Goal: Information Seeking & Learning: Learn about a topic

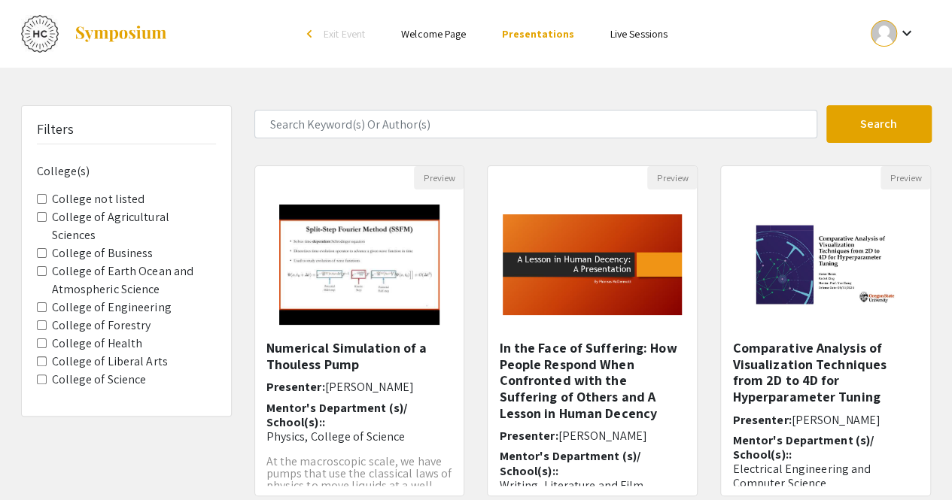
click at [436, 40] on link "Welcome Page" at bounding box center [433, 34] width 65 height 14
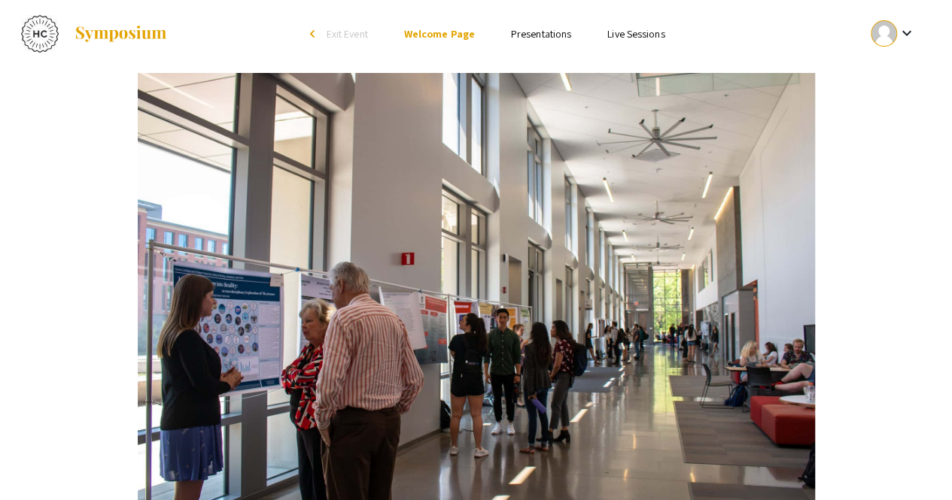
click at [531, 33] on link "Presentations" at bounding box center [541, 34] width 60 height 14
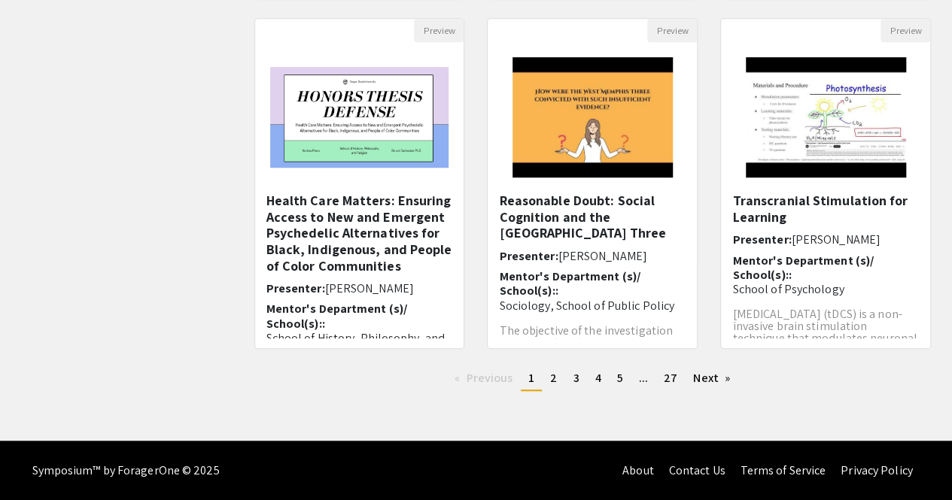
scroll to position [496, 0]
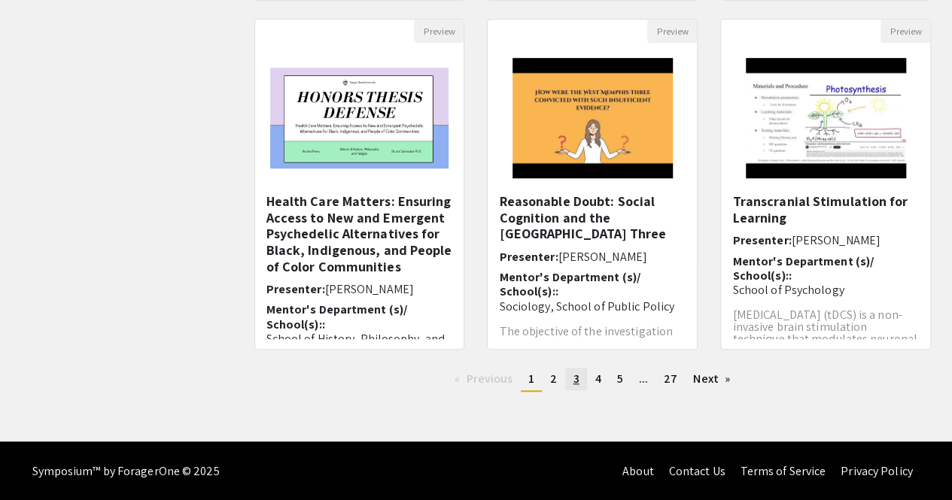
click at [573, 379] on span "3" at bounding box center [576, 379] width 6 height 16
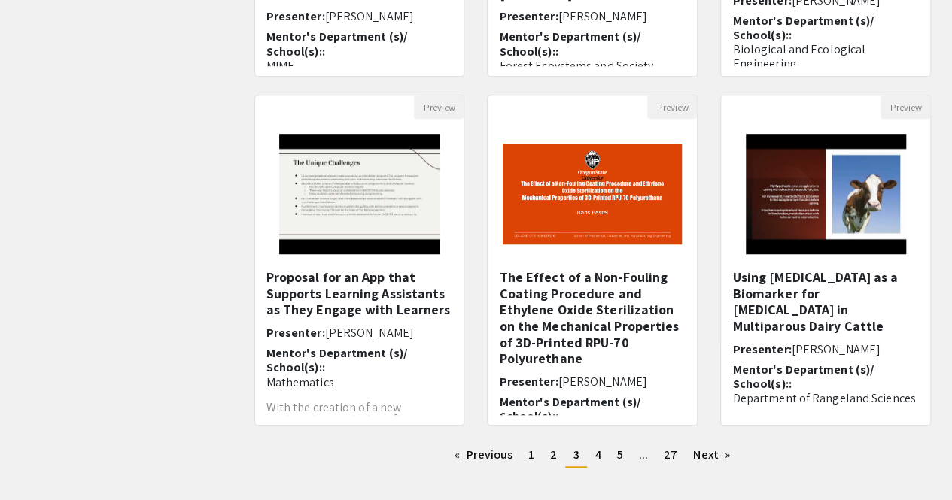
scroll to position [422, 0]
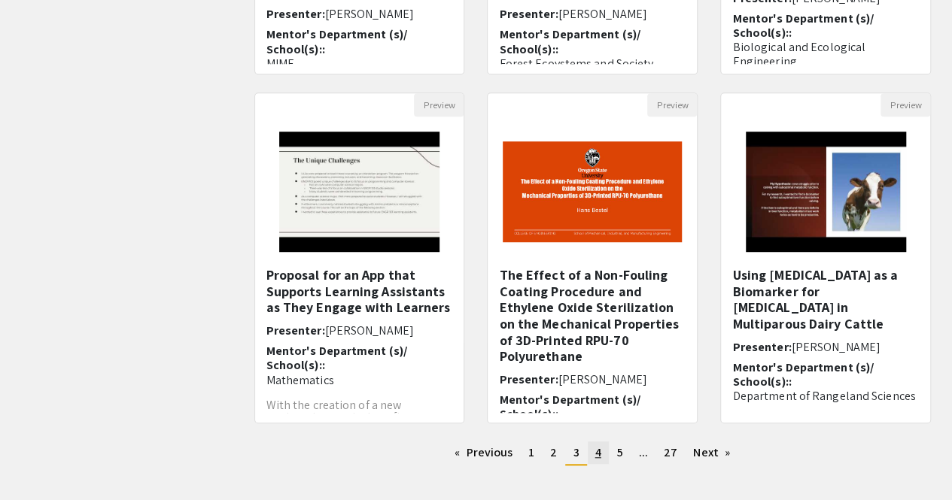
click at [598, 445] on span "4" at bounding box center [598, 453] width 6 height 16
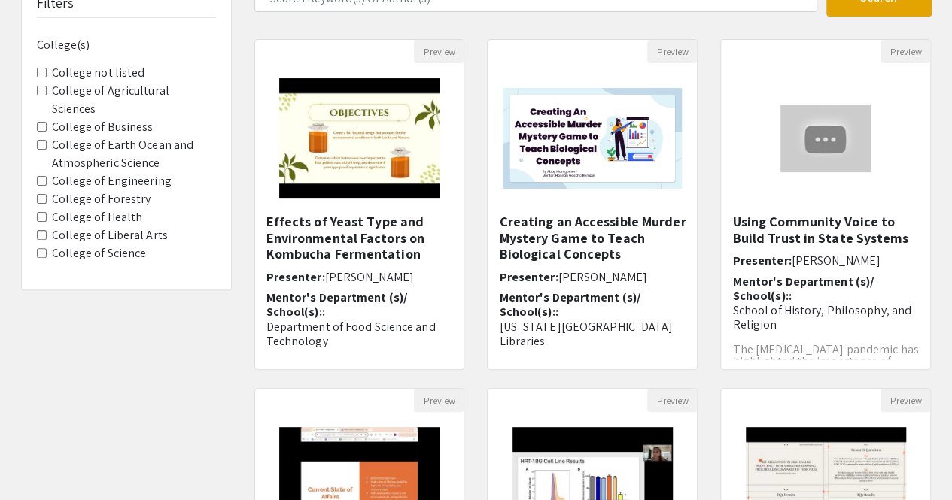
scroll to position [114, 0]
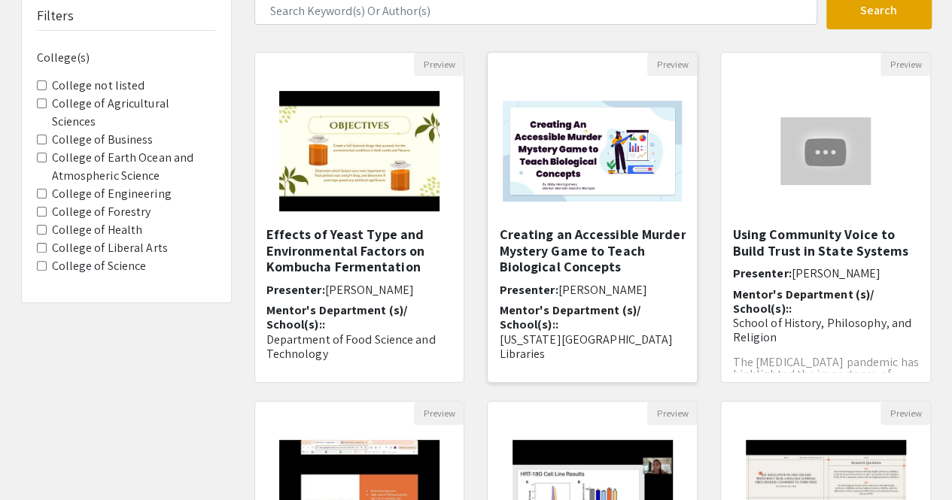
click at [604, 255] on h5 "Creating an Accessible Murder Mystery Game to Teach Biological Concepts" at bounding box center [592, 251] width 187 height 49
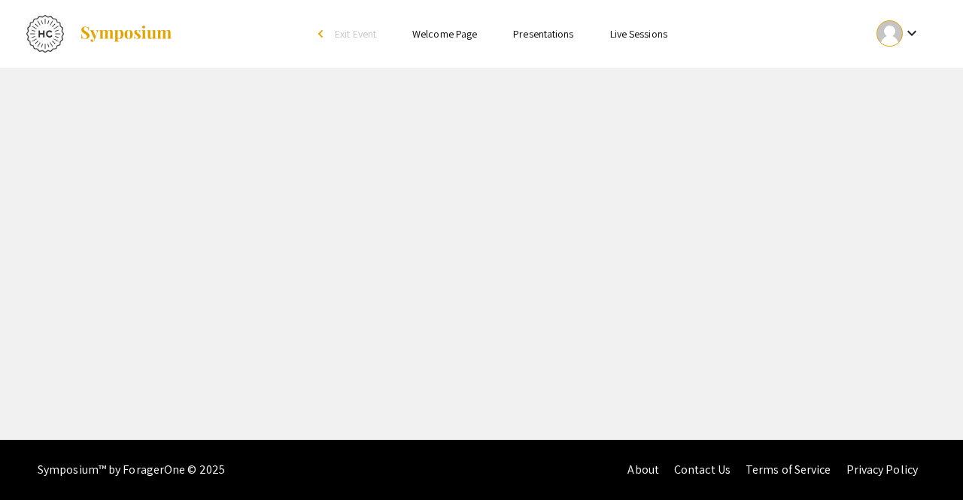
select select "custom"
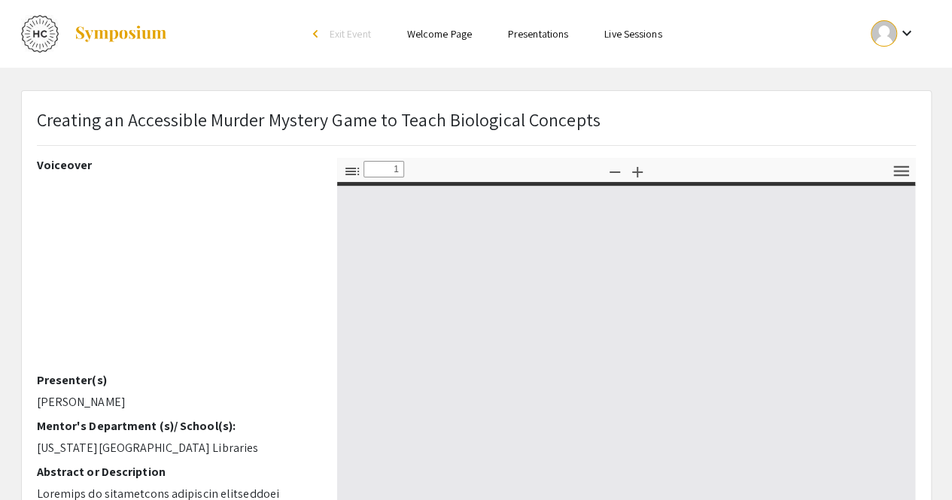
type input "0"
select select "custom"
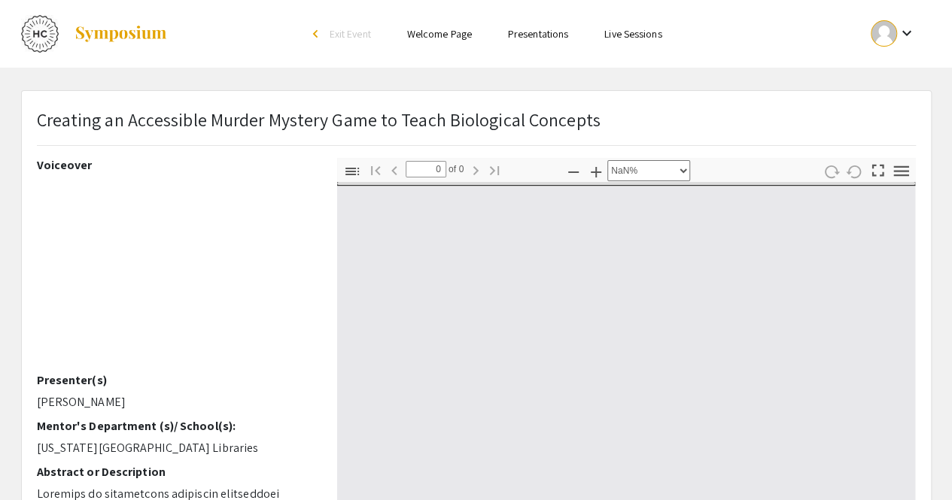
type input "1"
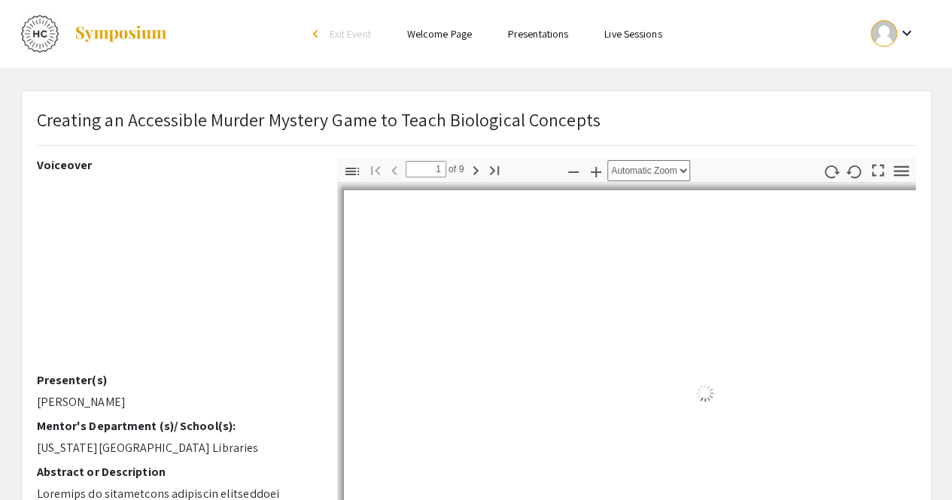
select select "auto"
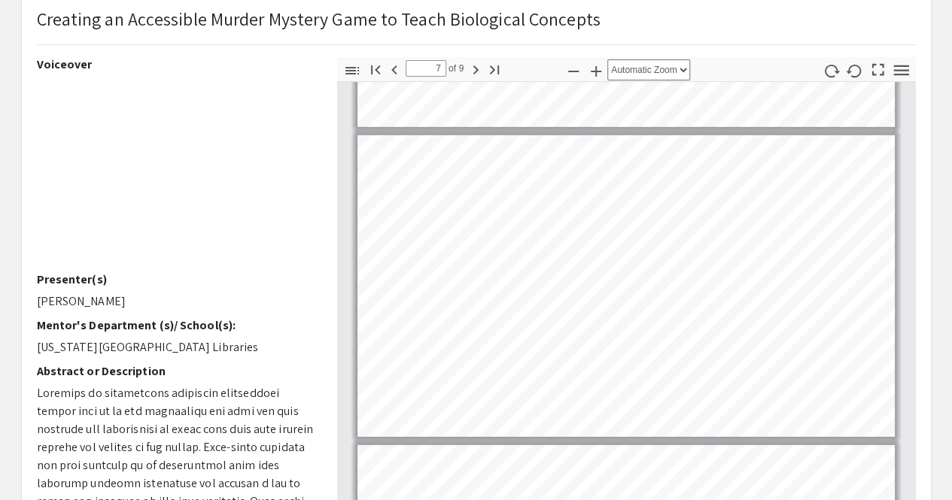
scroll to position [1854, 0]
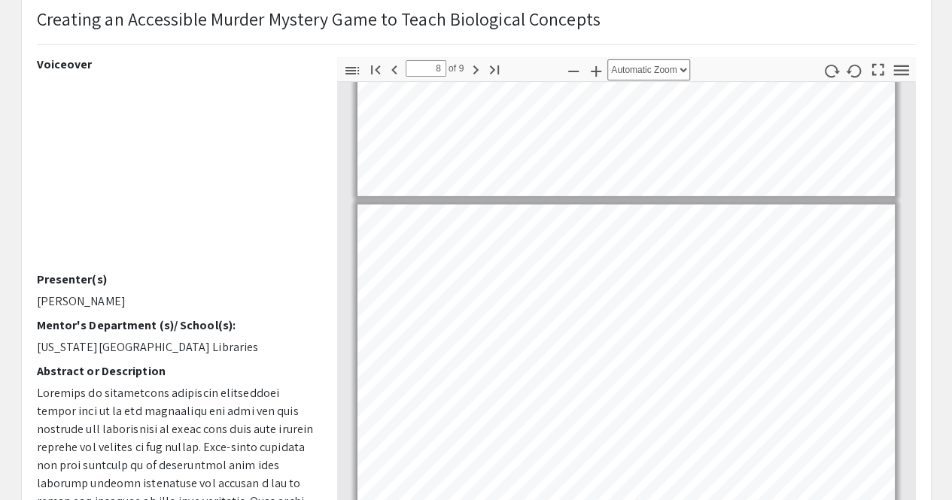
type input "9"
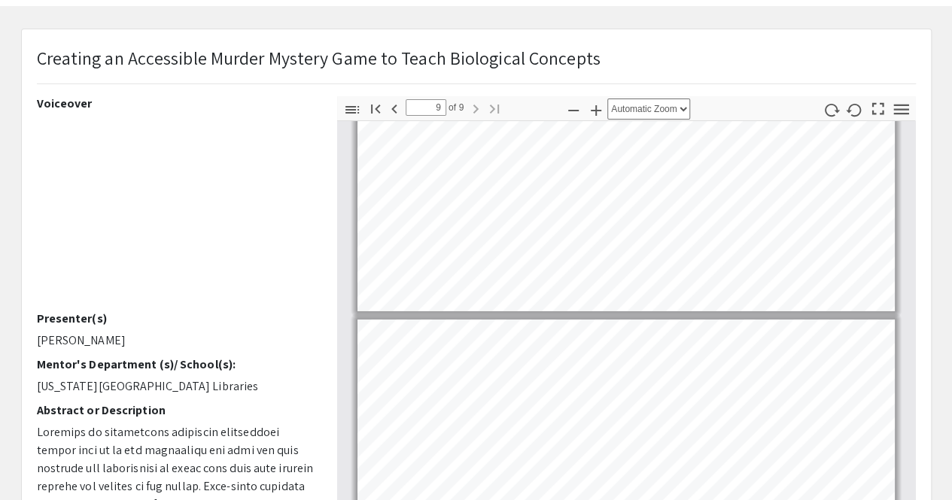
scroll to position [0, 0]
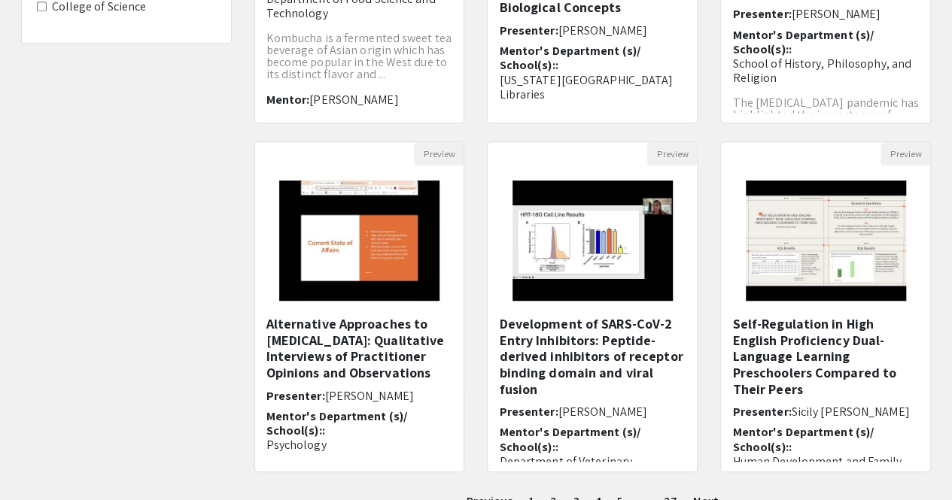
scroll to position [374, 0]
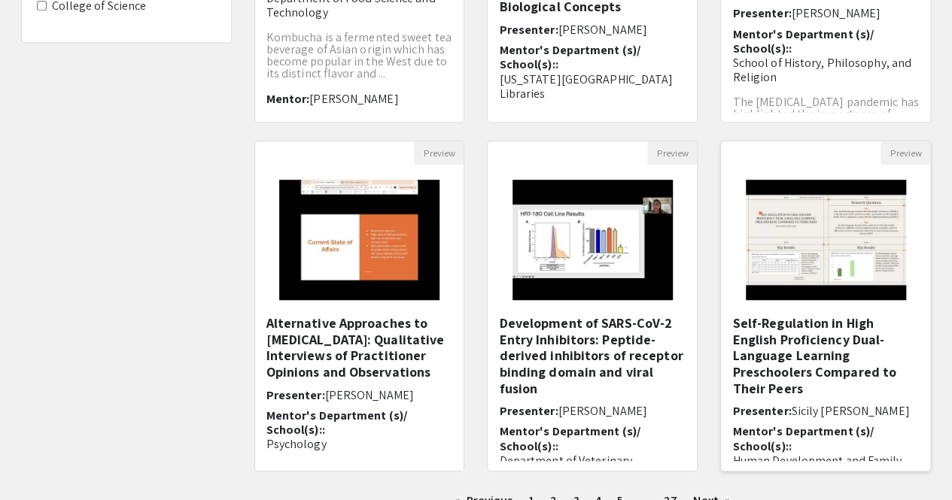
click at [780, 370] on h5 "Self-Regulation in High English Proficiency Dual-Language Learning Preschoolers…" at bounding box center [825, 355] width 187 height 81
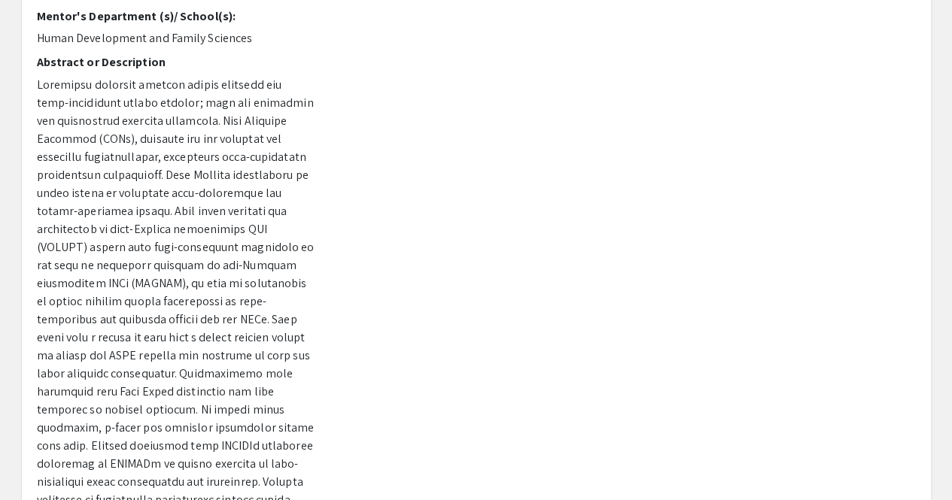
scroll to position [42, 0]
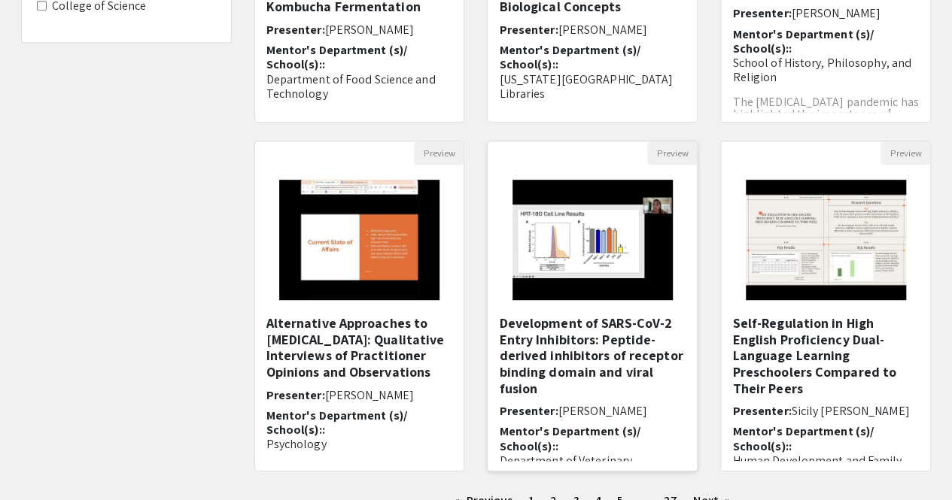
scroll to position [497, 0]
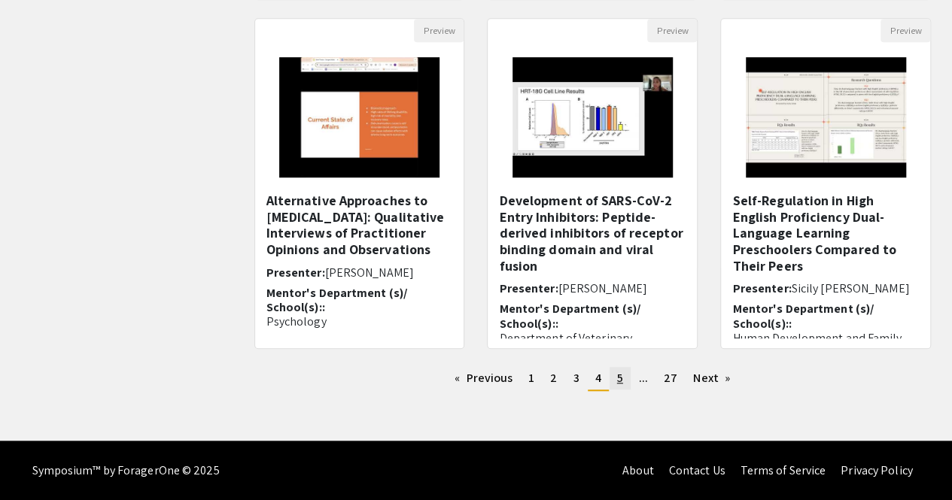
click at [616, 380] on link "page 5" at bounding box center [620, 378] width 21 height 23
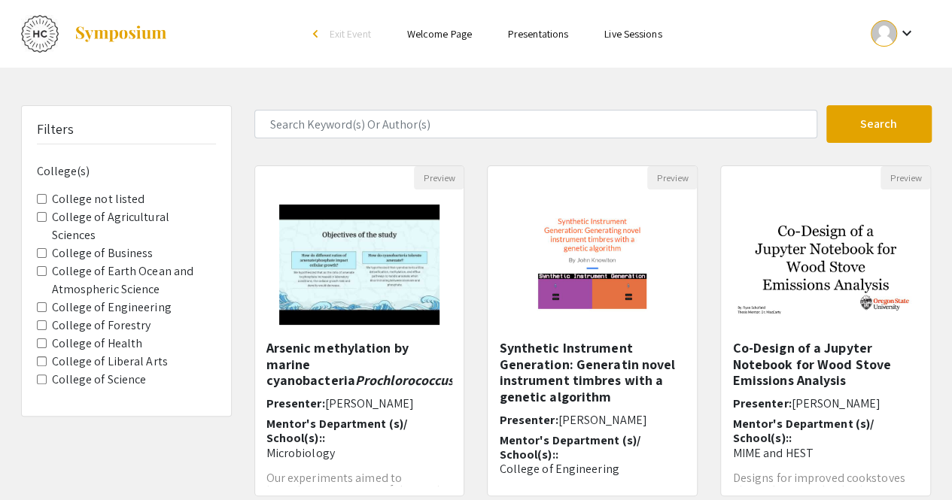
scroll to position [71, 0]
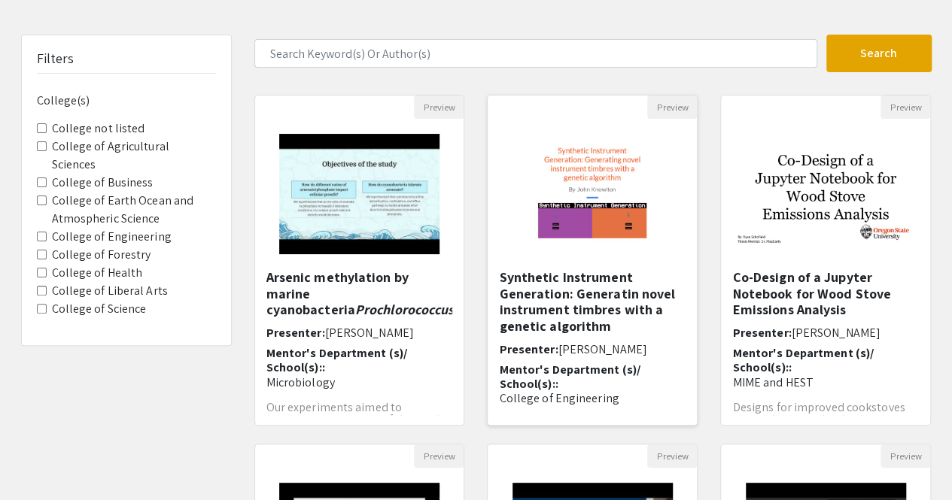
click at [533, 311] on h5 "Synthetic Instrument Generation: Generatin novel instrument timbres with a gene…" at bounding box center [592, 301] width 187 height 65
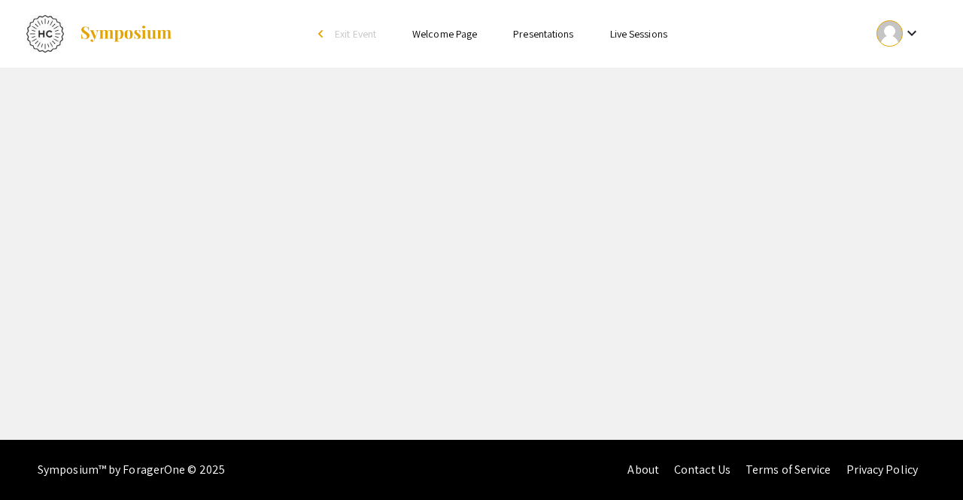
select select "custom"
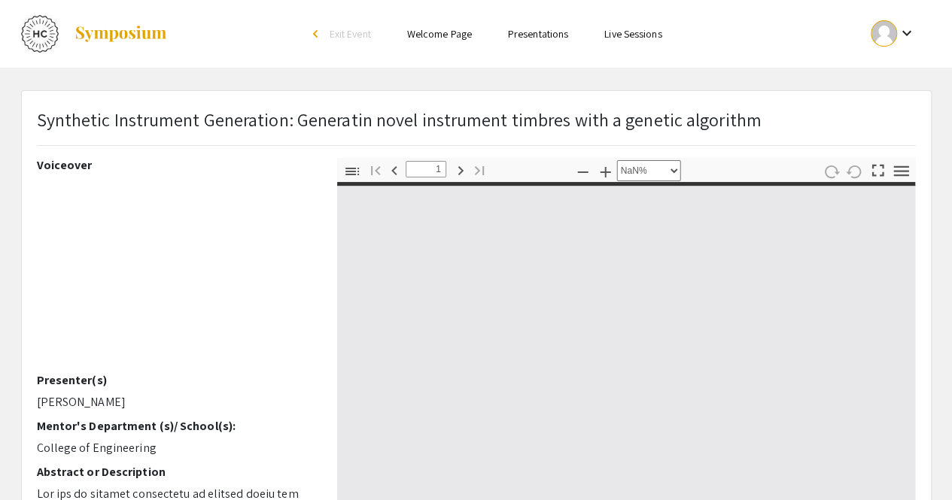
type input "0"
select select "custom"
type input "1"
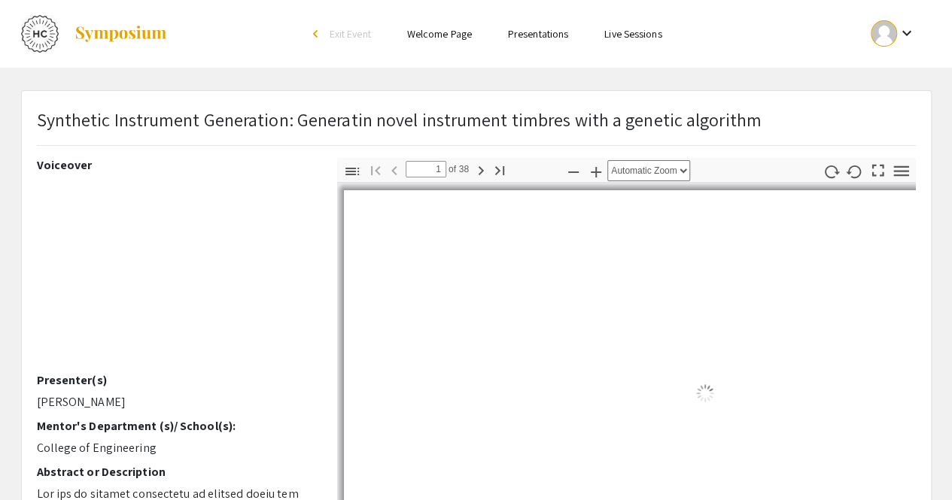
select select "auto"
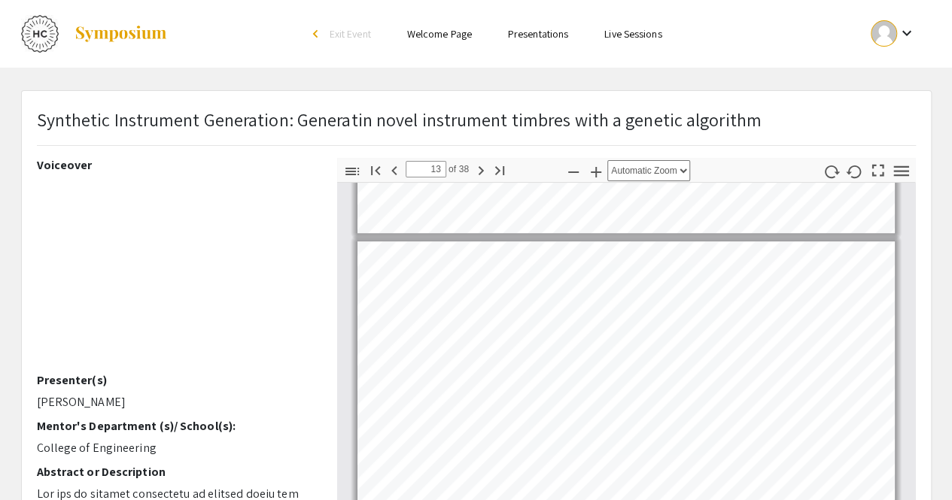
scroll to position [3779, 0]
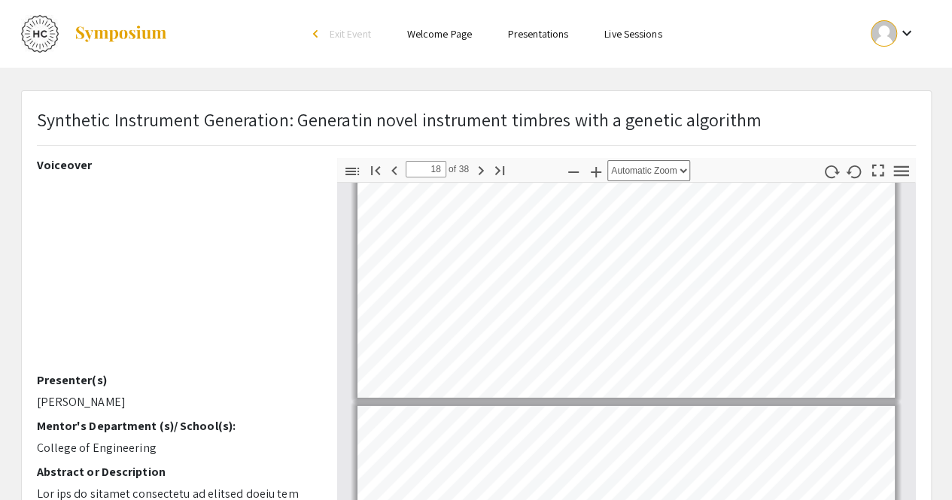
type input "17"
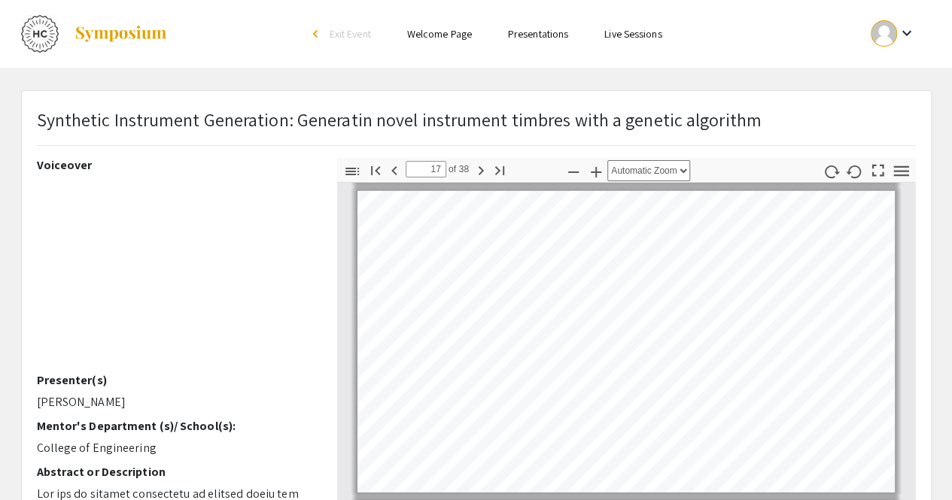
scroll to position [4959, 0]
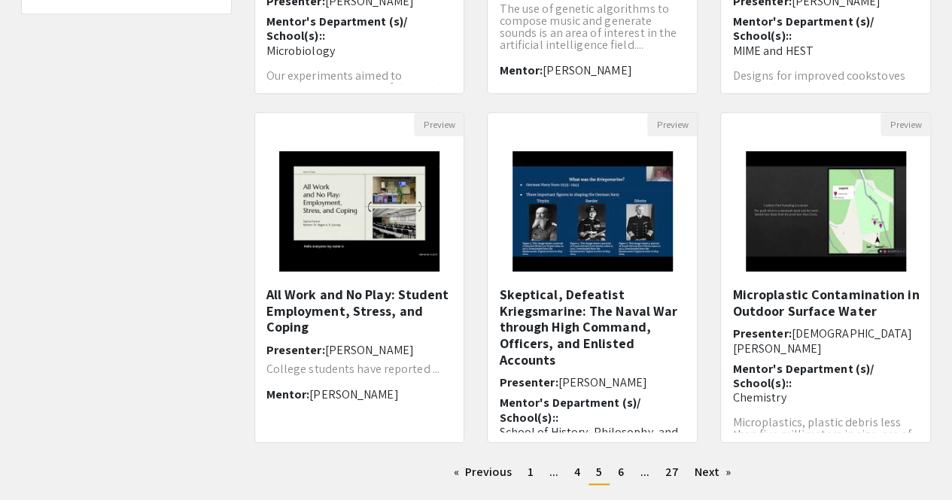
scroll to position [404, 0]
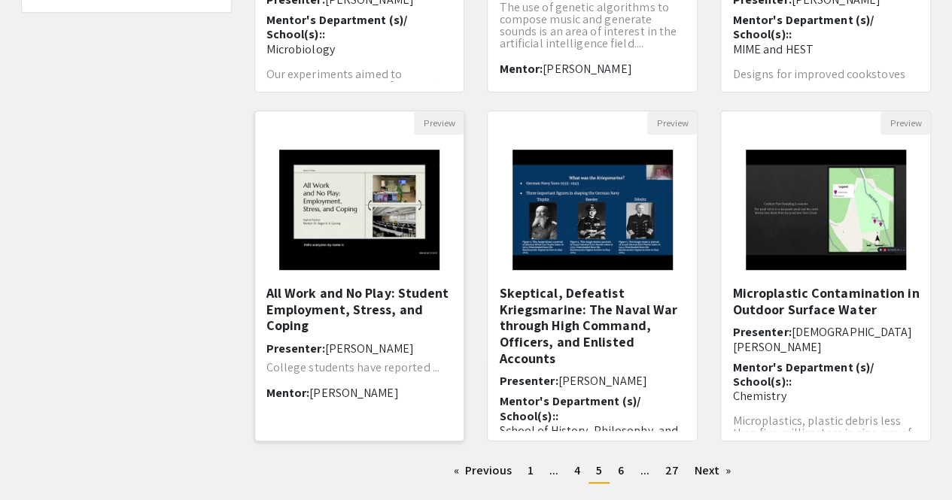
click at [367, 297] on h5 "All Work and No Play: Student Employment, Stress, and Coping" at bounding box center [359, 309] width 187 height 49
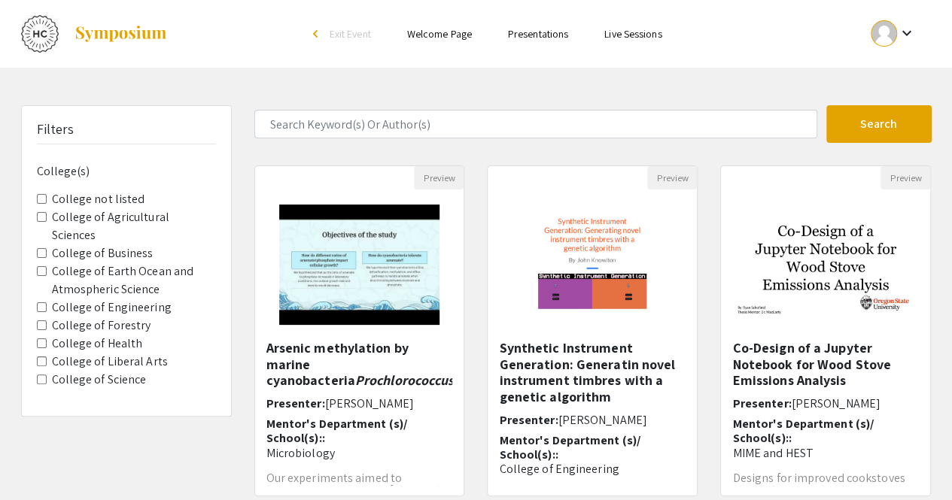
scroll to position [404, 0]
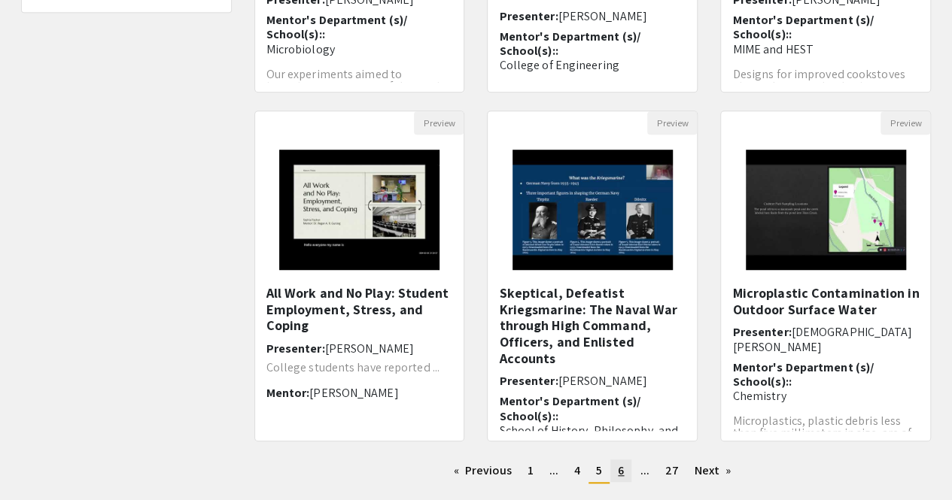
click at [617, 469] on link "page 6" at bounding box center [620, 471] width 21 height 23
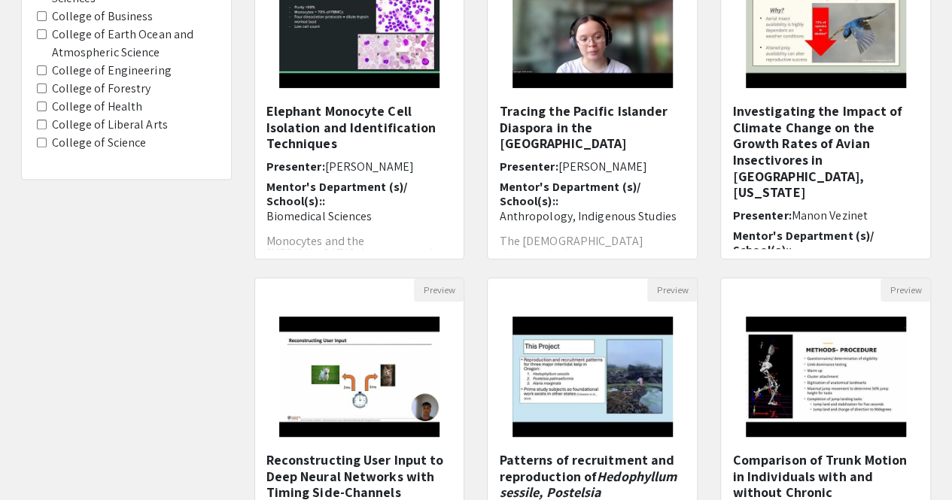
scroll to position [230, 0]
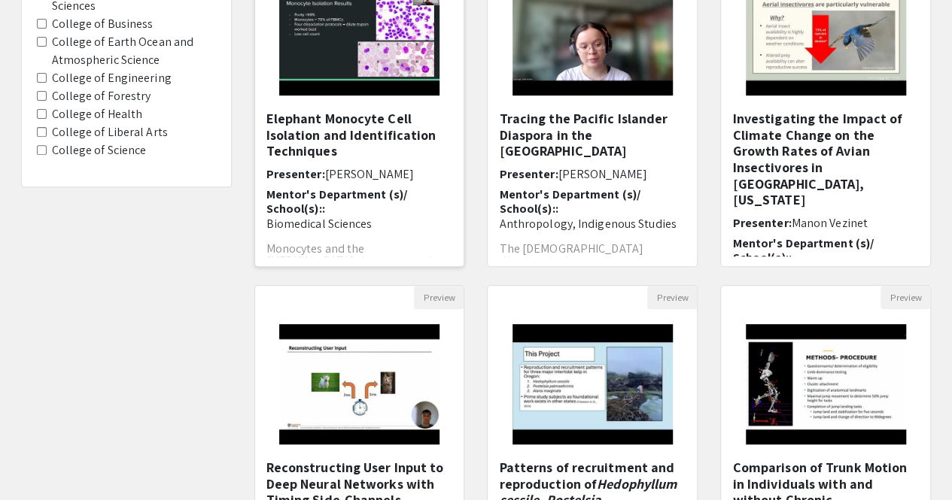
click at [342, 138] on h5 "Elephant Monocyte Cell Isolation and Identification Techniques" at bounding box center [359, 135] width 187 height 49
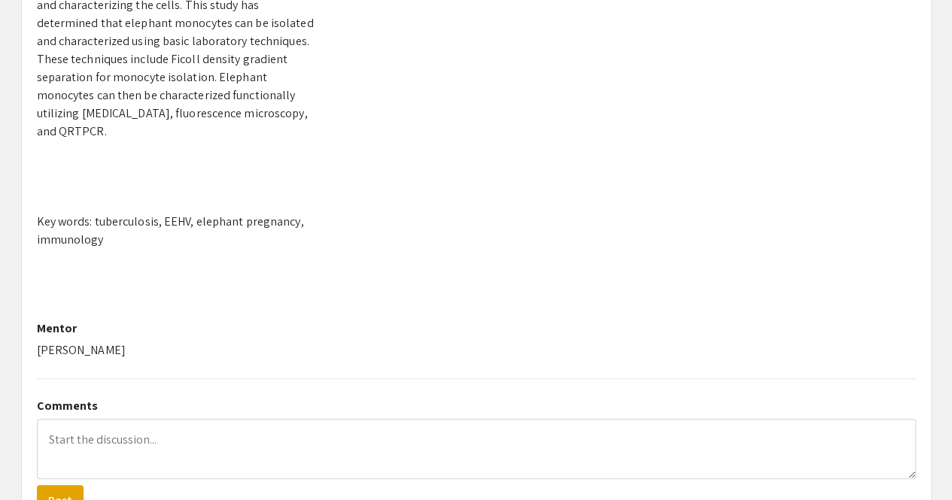
scroll to position [325, 0]
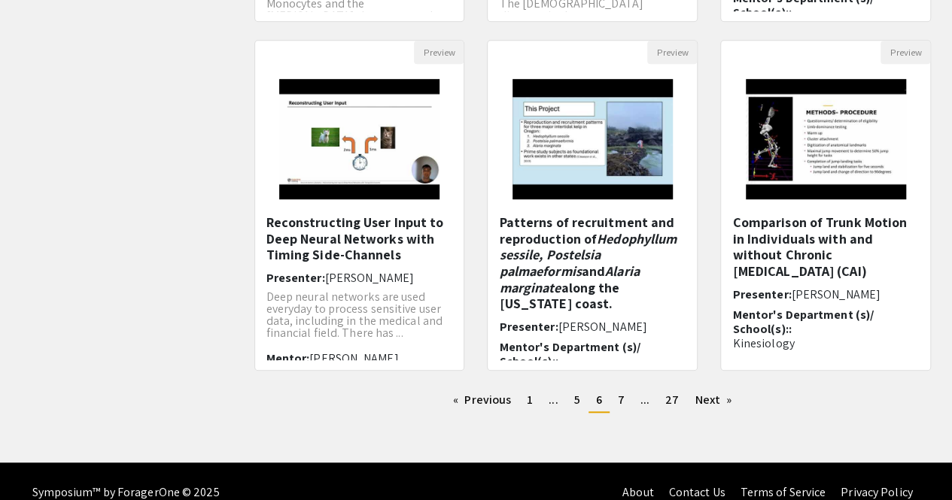
scroll to position [476, 0]
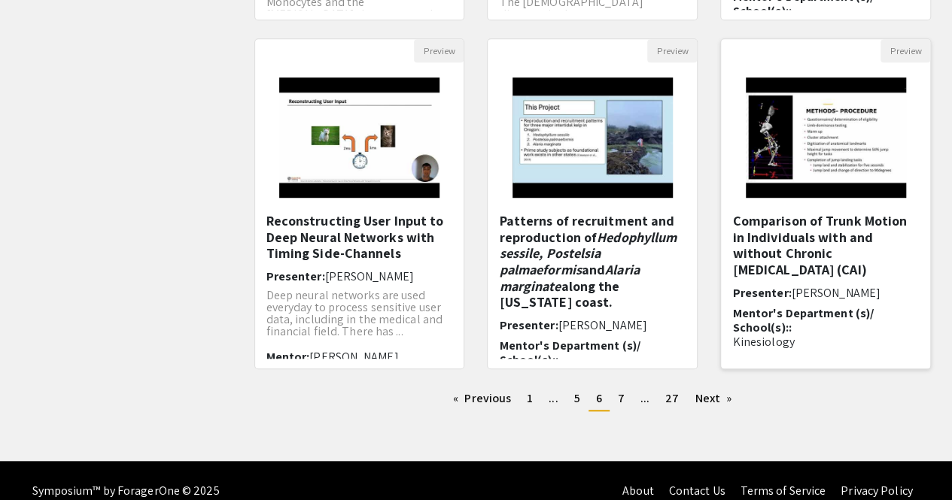
click at [805, 244] on h5 "Comparison of Trunk Motion in Individuals with and without Chronic [MEDICAL_DAT…" at bounding box center [825, 245] width 187 height 65
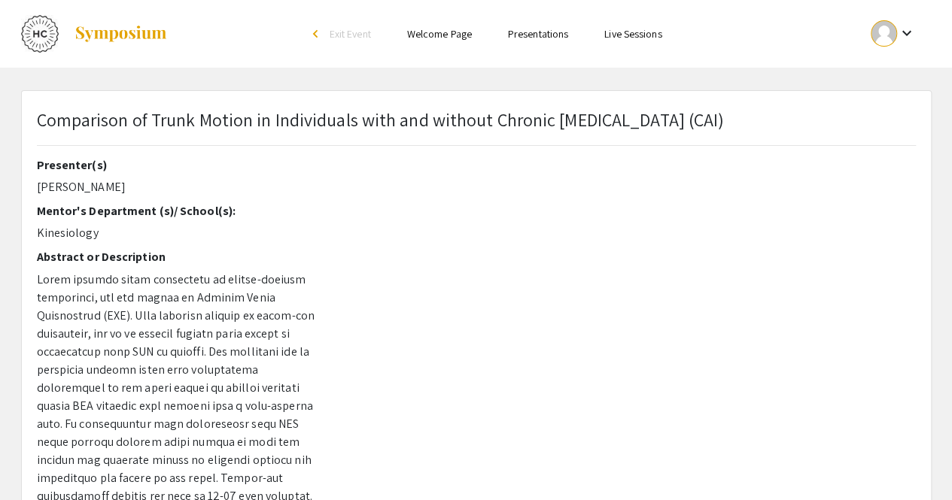
scroll to position [476, 0]
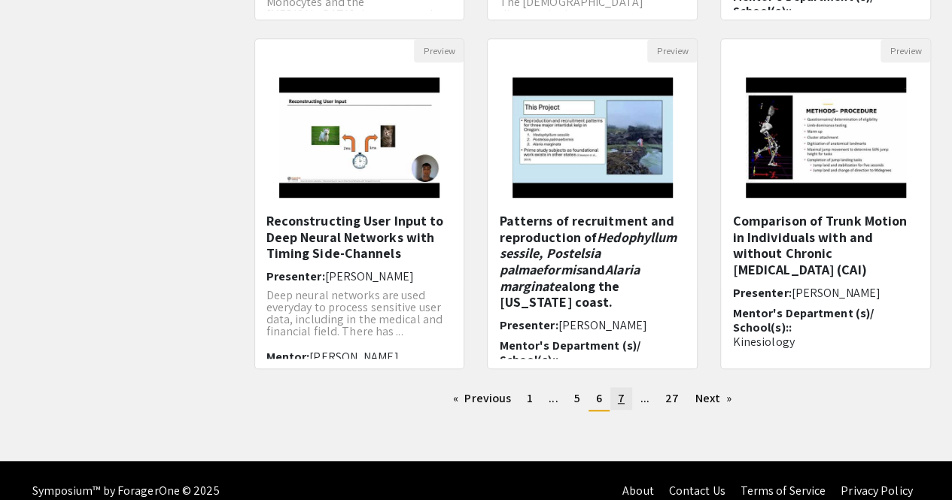
click at [623, 403] on span "7" at bounding box center [621, 399] width 7 height 16
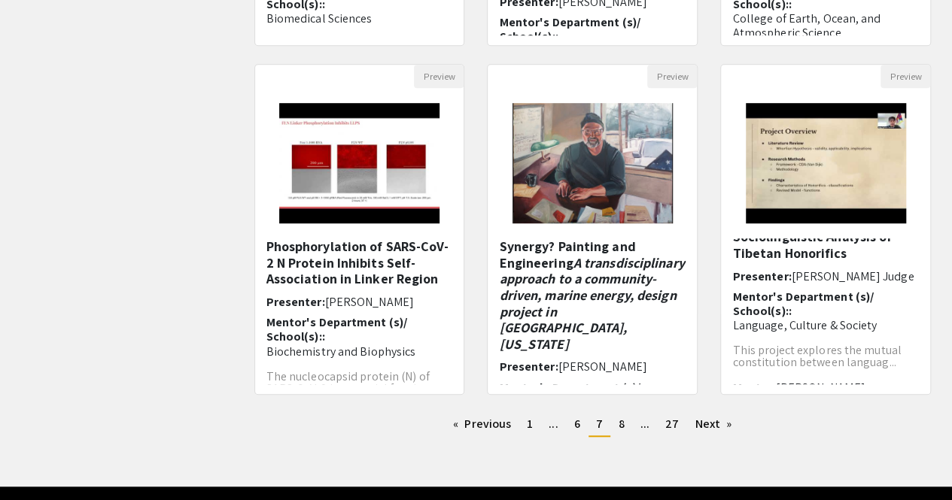
scroll to position [452, 0]
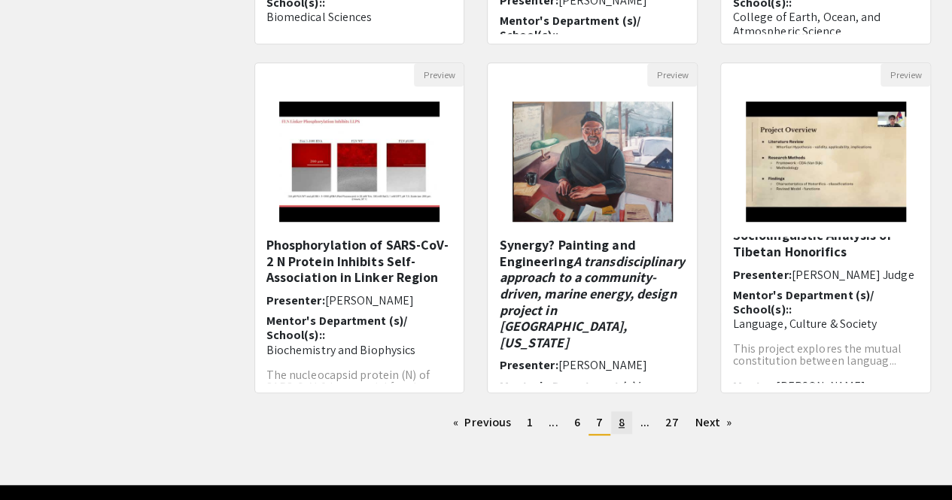
click at [619, 425] on span "8" at bounding box center [622, 423] width 6 height 16
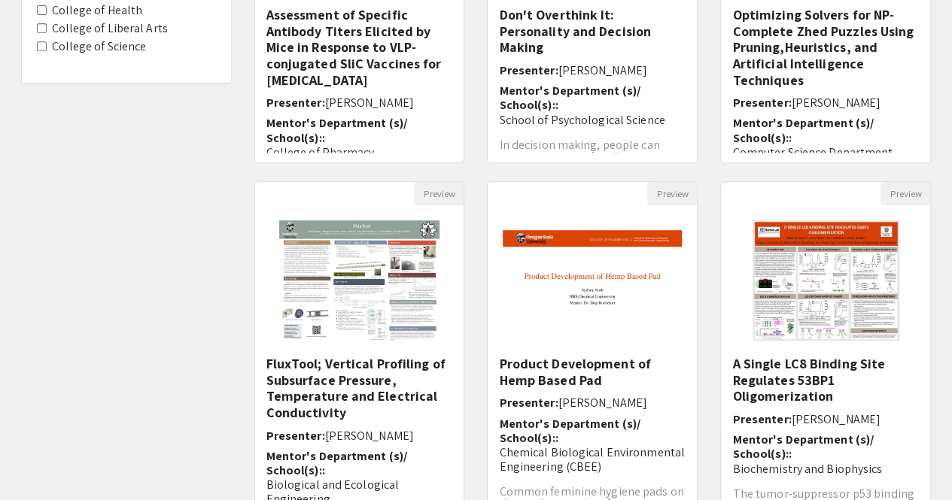
scroll to position [334, 0]
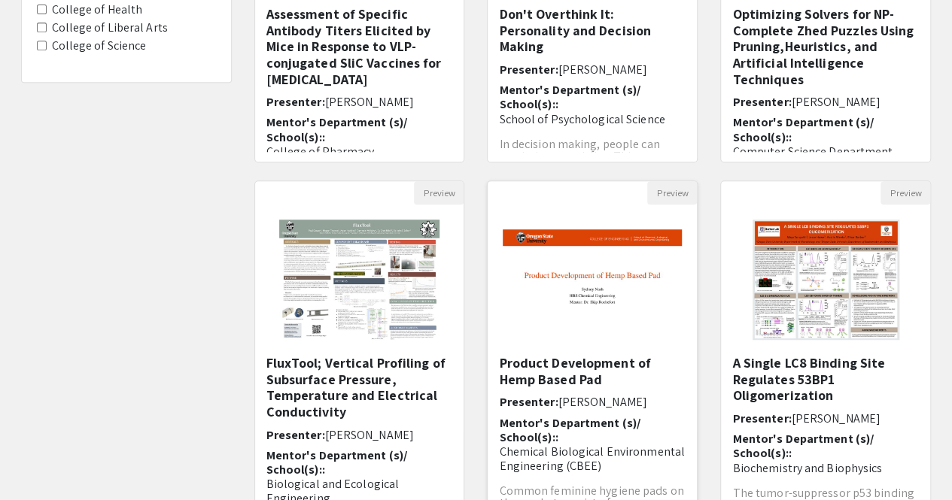
click at [638, 363] on h5 "Product Development of Hemp Based Pad" at bounding box center [592, 371] width 187 height 32
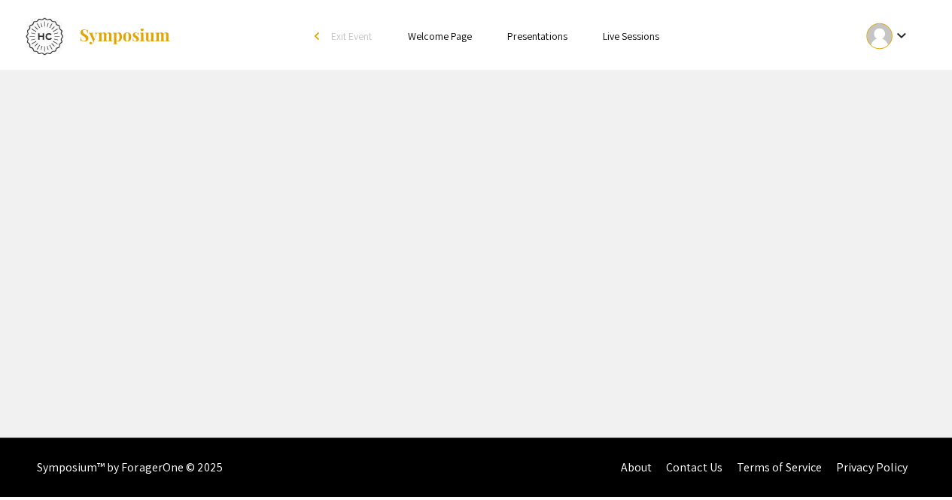
select select "custom"
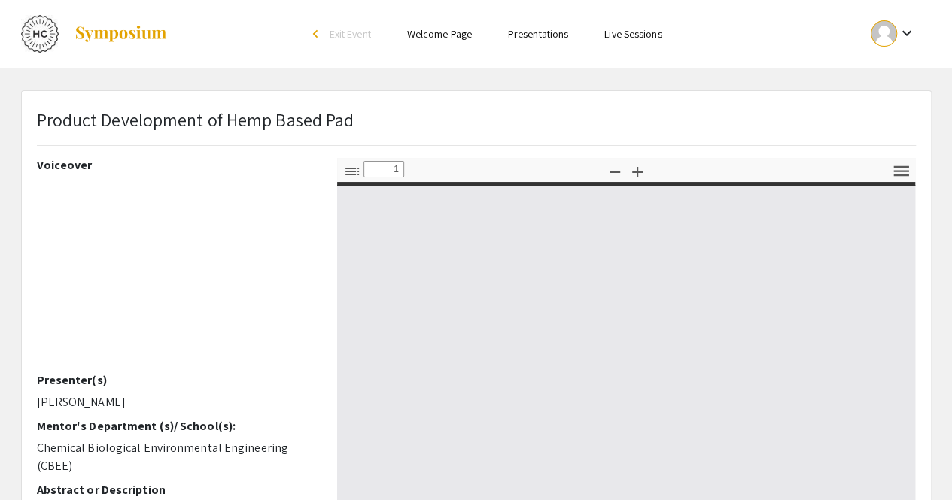
type input "0"
select select "custom"
type input "1"
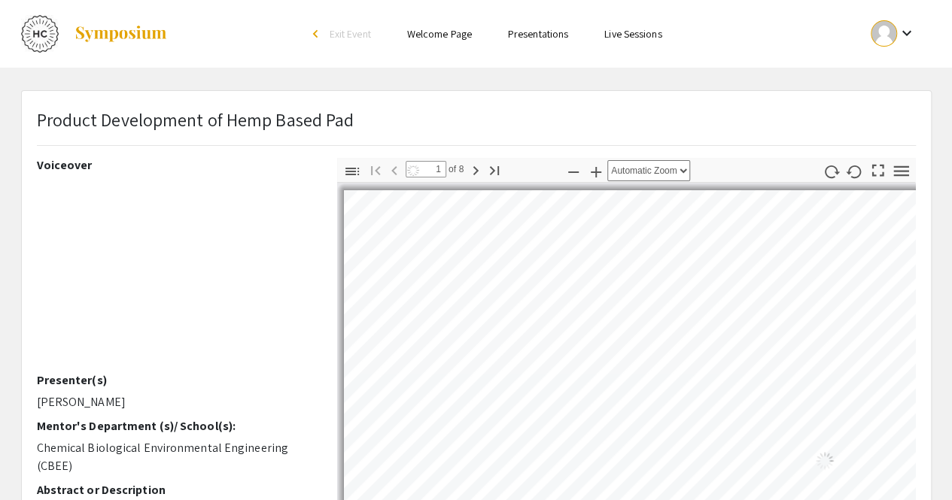
select select "auto"
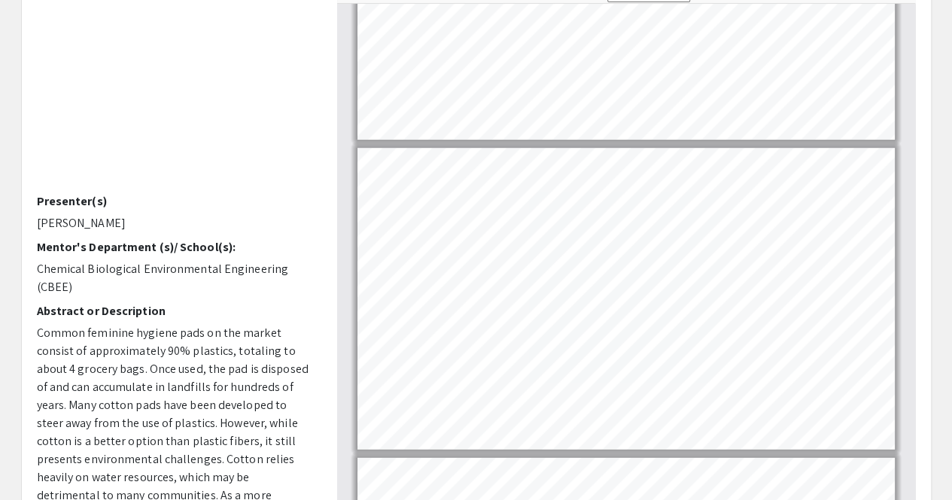
scroll to position [1457, 0]
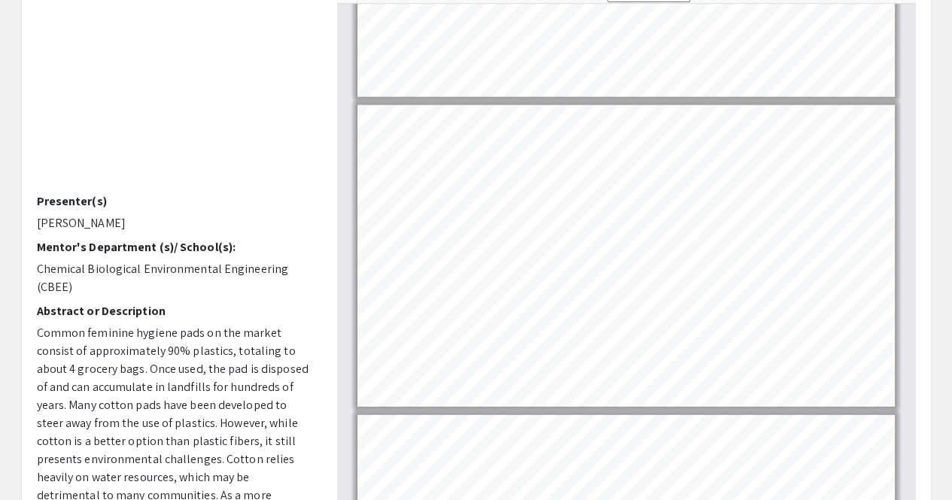
type input "5"
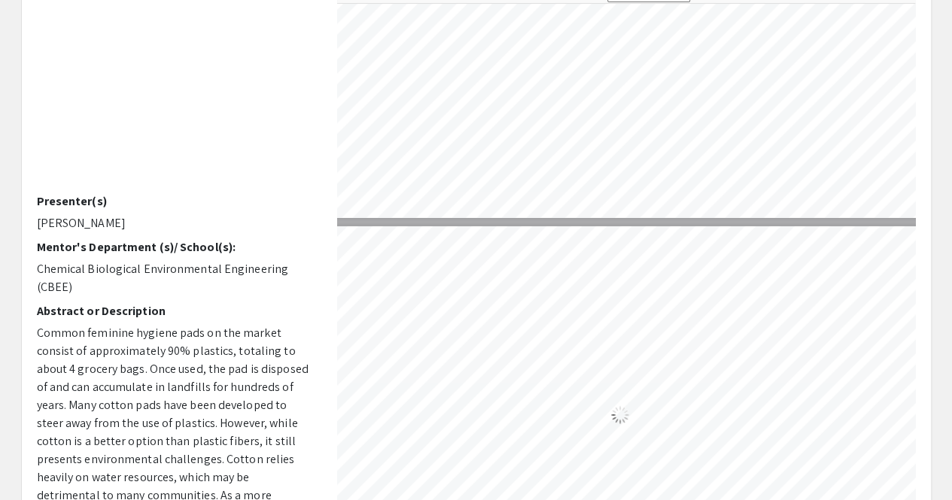
scroll to position [1601, 27]
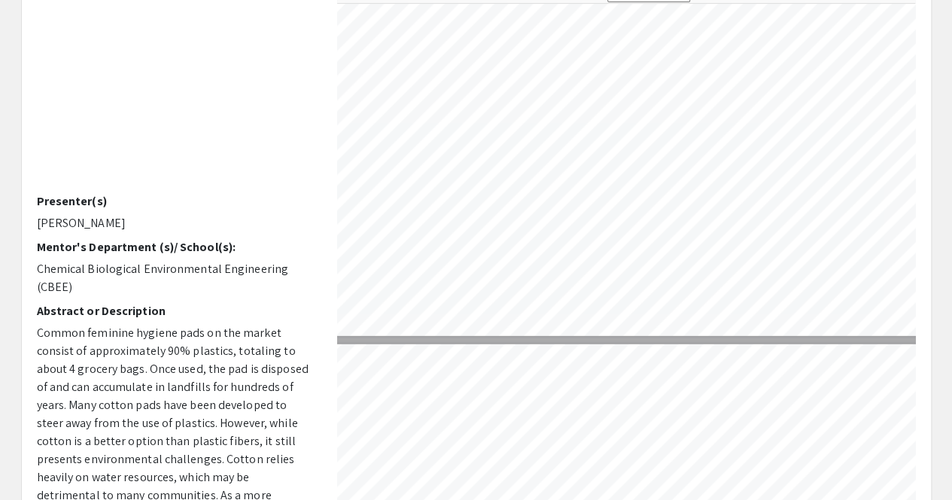
select select "0.5"
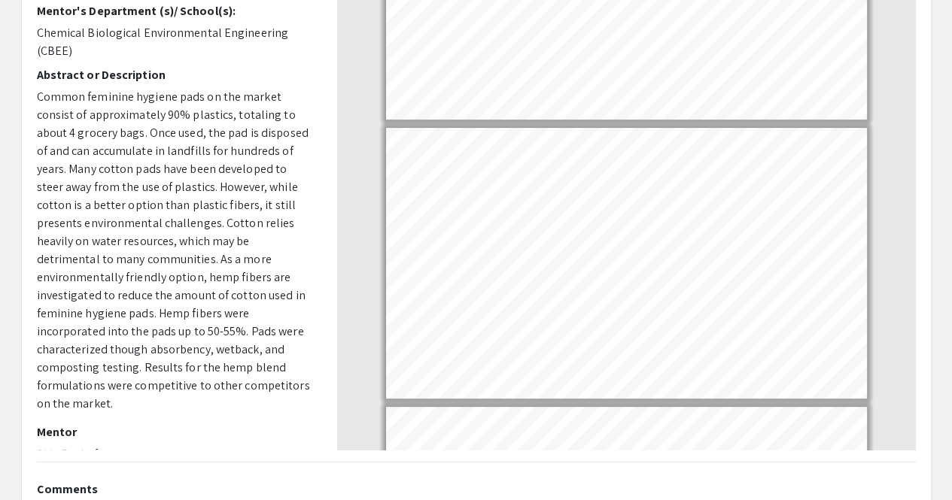
scroll to position [140, 0]
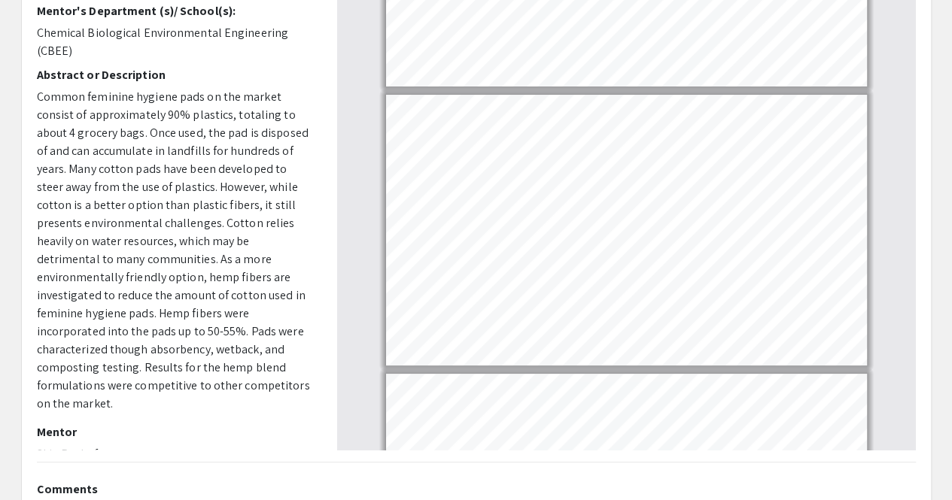
type input "1"
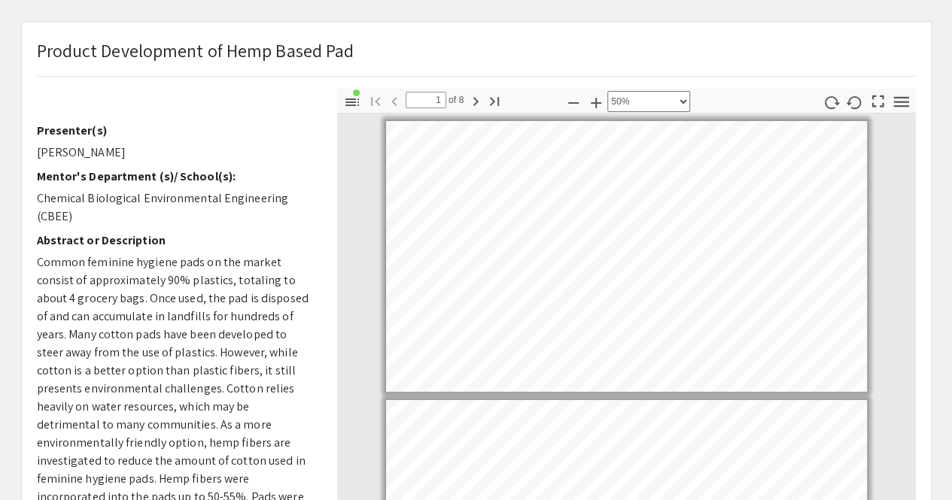
scroll to position [79, 0]
